Goal: Information Seeking & Learning: Find specific fact

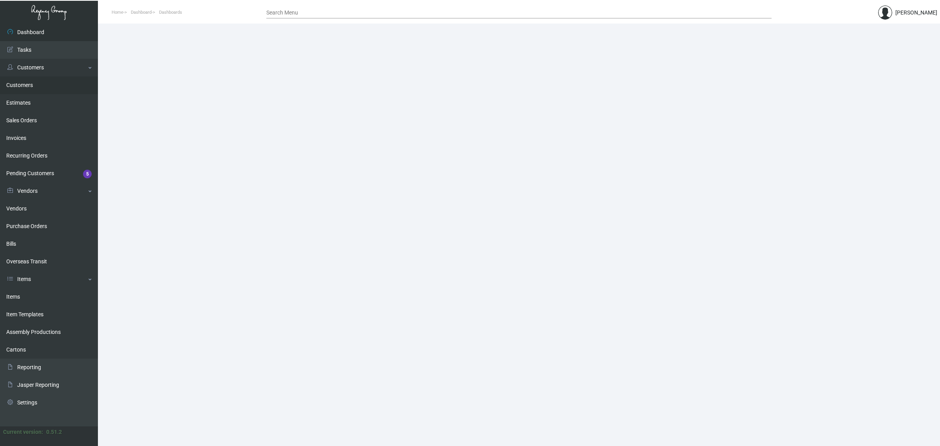
click at [47, 77] on link "Customers" at bounding box center [49, 85] width 98 height 18
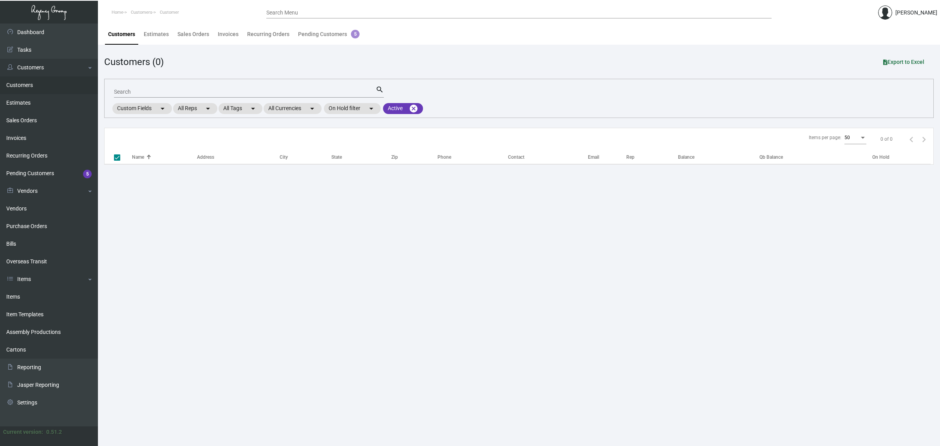
checkbox input "false"
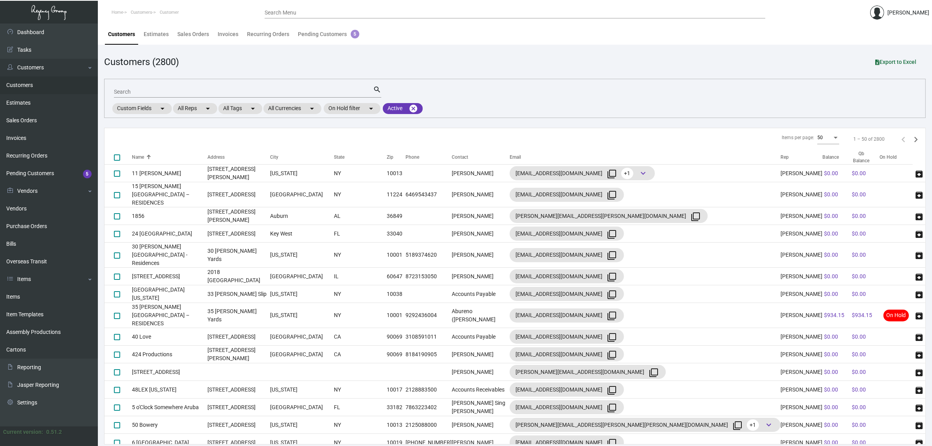
click at [198, 94] on input "Search" at bounding box center [243, 92] width 259 height 6
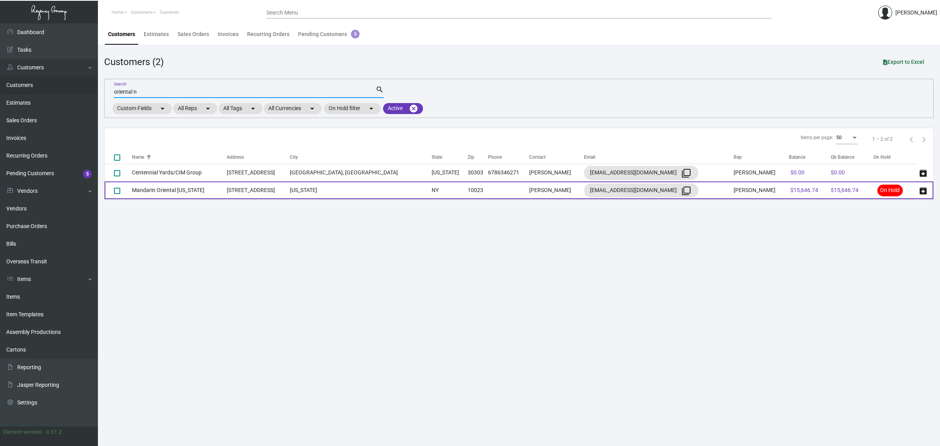
type input "oriental n"
click at [224, 185] on td "Mandarin Oriental [US_STATE]" at bounding box center [179, 190] width 95 height 18
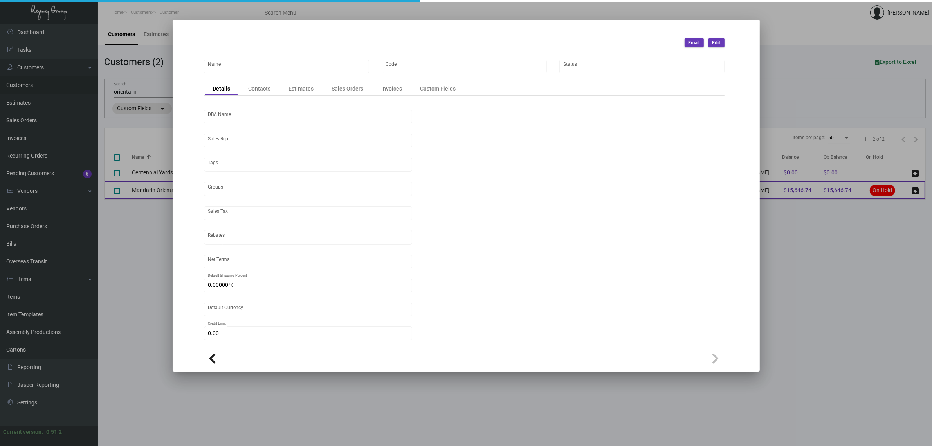
type input "Mandarin Oriental [US_STATE]"
type input "750"
type input "[PERSON_NAME]"
type input "[GEOGRAPHIC_DATA]-[GEOGRAPHIC_DATA] ([US_STATE][GEOGRAPHIC_DATA])"
type input "Net 50"
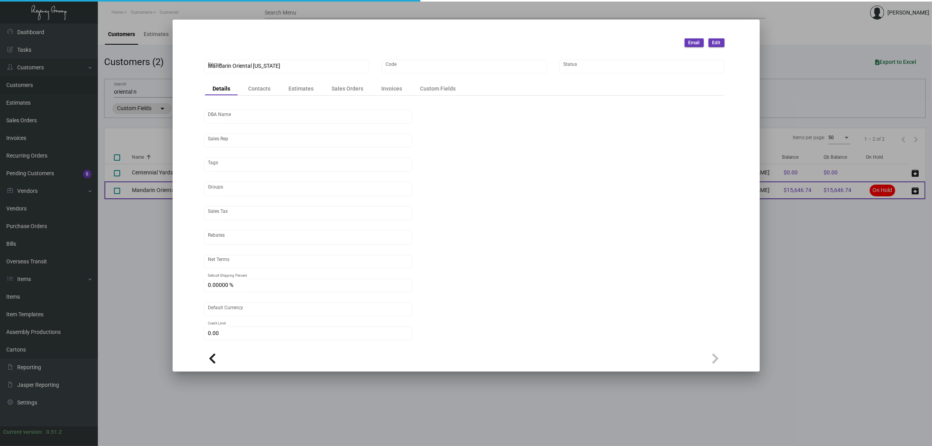
type input "7.50000 %"
type input "United States Dollar $"
type input "$ 0.00"
checkbox input "true"
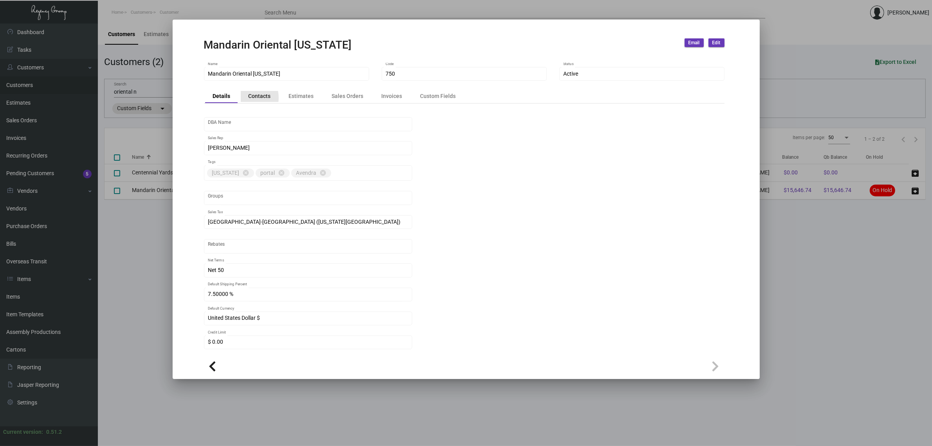
click at [245, 97] on div "Contacts" at bounding box center [260, 96] width 38 height 11
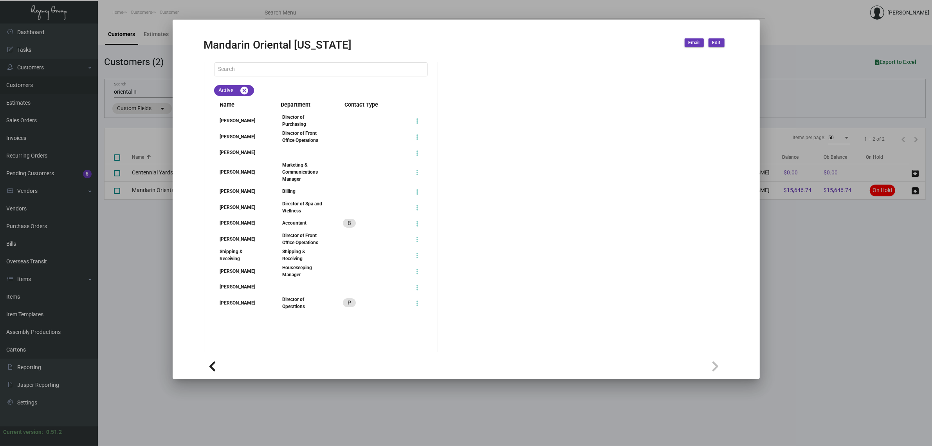
scroll to position [91, 0]
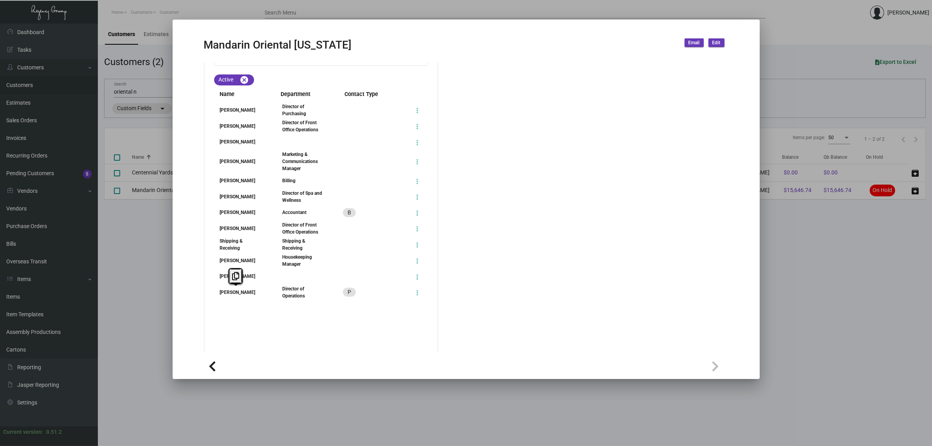
copy div "[PERSON_NAME]"
drag, startPoint x: 218, startPoint y: 294, endPoint x: 252, endPoint y: 292, distance: 33.7
click at [252, 292] on div "[PERSON_NAME]" at bounding box center [241, 292] width 54 height 7
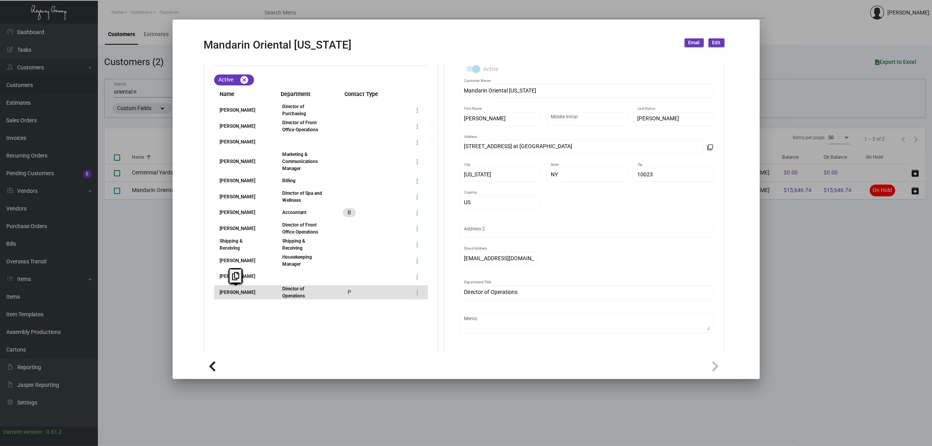
scroll to position [42, 0]
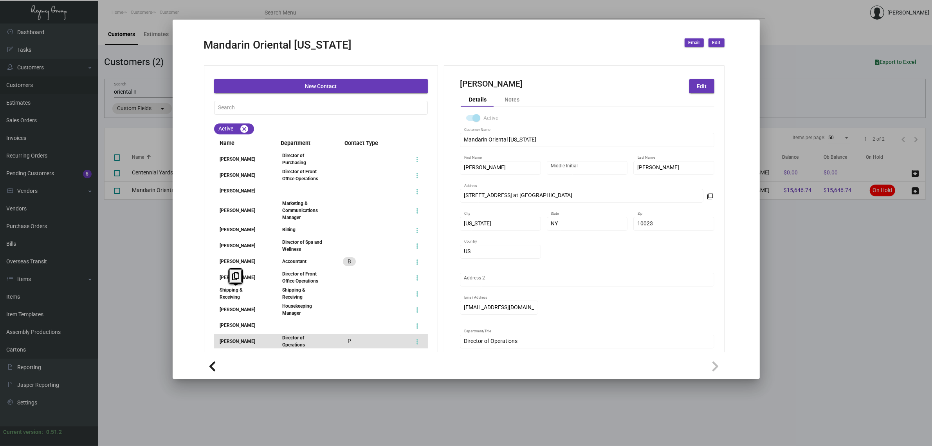
click at [200, 206] on div "Mandarin Oriental [US_STATE] Name 750 Code Active Status Details Contacts Estim…" at bounding box center [465, 208] width 540 height 290
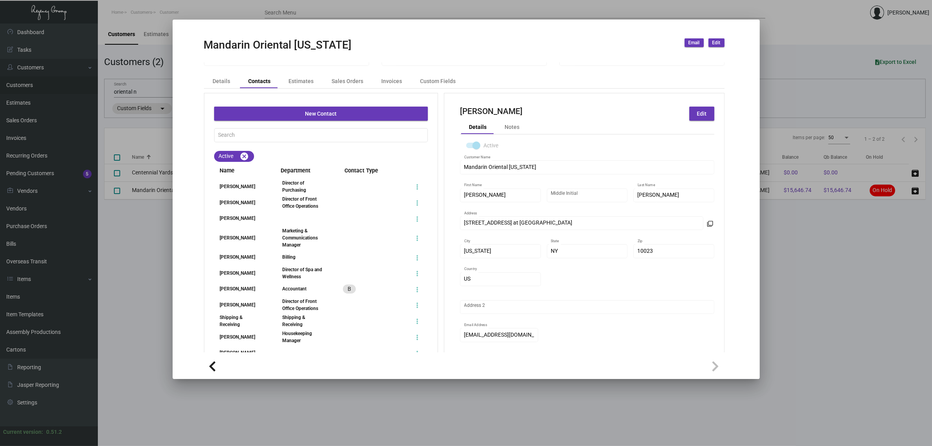
scroll to position [0, 0]
